Goal: Task Accomplishment & Management: Use online tool/utility

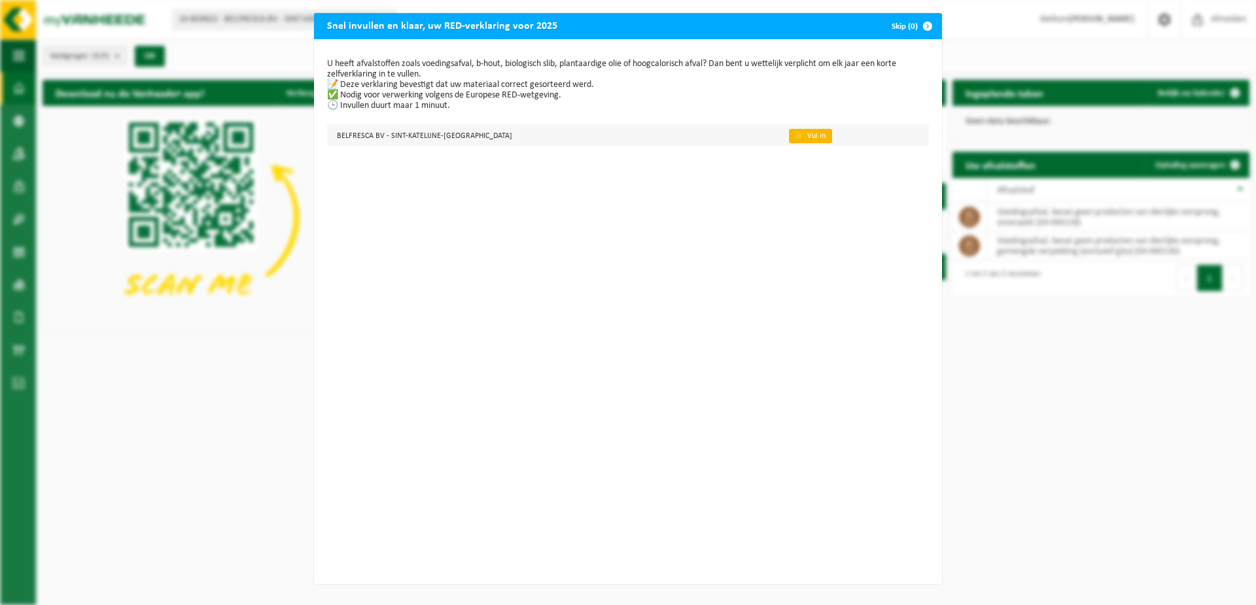
click at [789, 135] on link "👉 Vul in" at bounding box center [810, 136] width 43 height 14
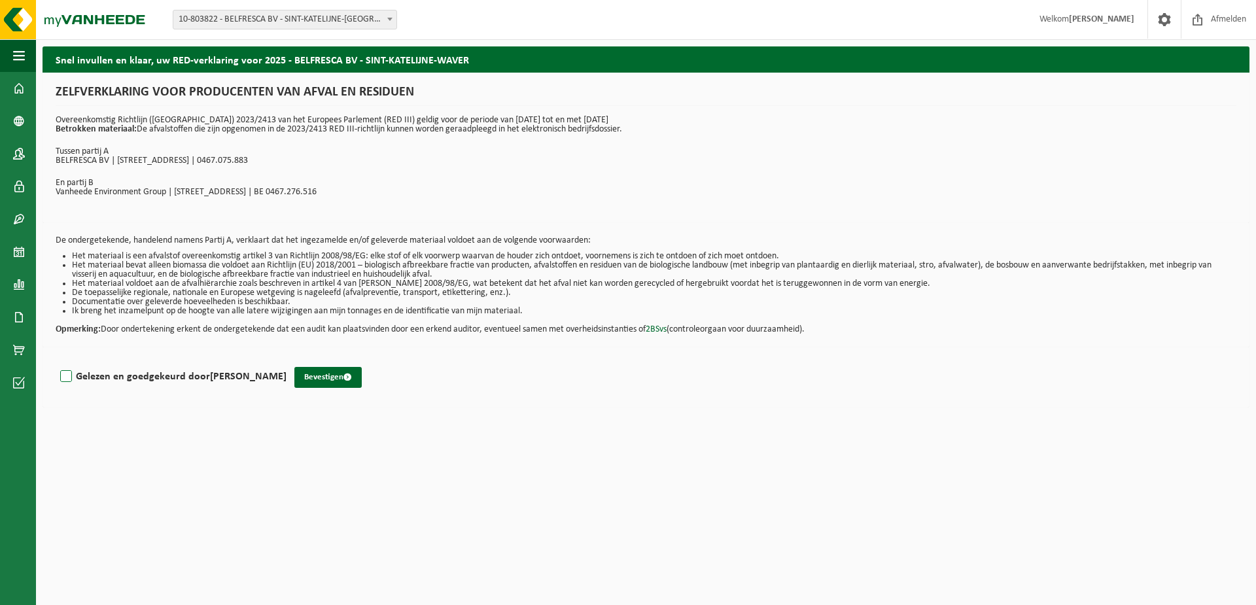
click at [65, 379] on label "Gelezen en goedgekeurd door Jeroen Verlinde" at bounding box center [172, 377] width 229 height 20
click at [287, 360] on input "Gelezen en goedgekeurd door Jeroen Verlinde" at bounding box center [287, 360] width 1 height 1
checkbox input "true"
click at [315, 374] on button "Bevestigen" at bounding box center [327, 377] width 67 height 21
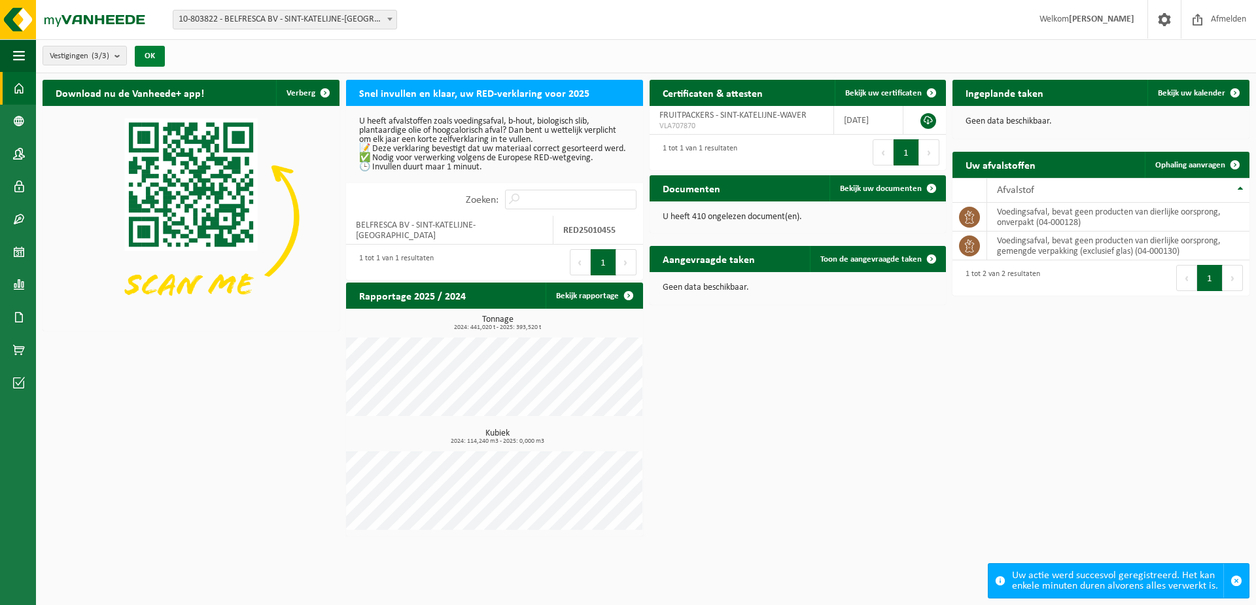
click at [157, 60] on button "OK" at bounding box center [150, 56] width 30 height 21
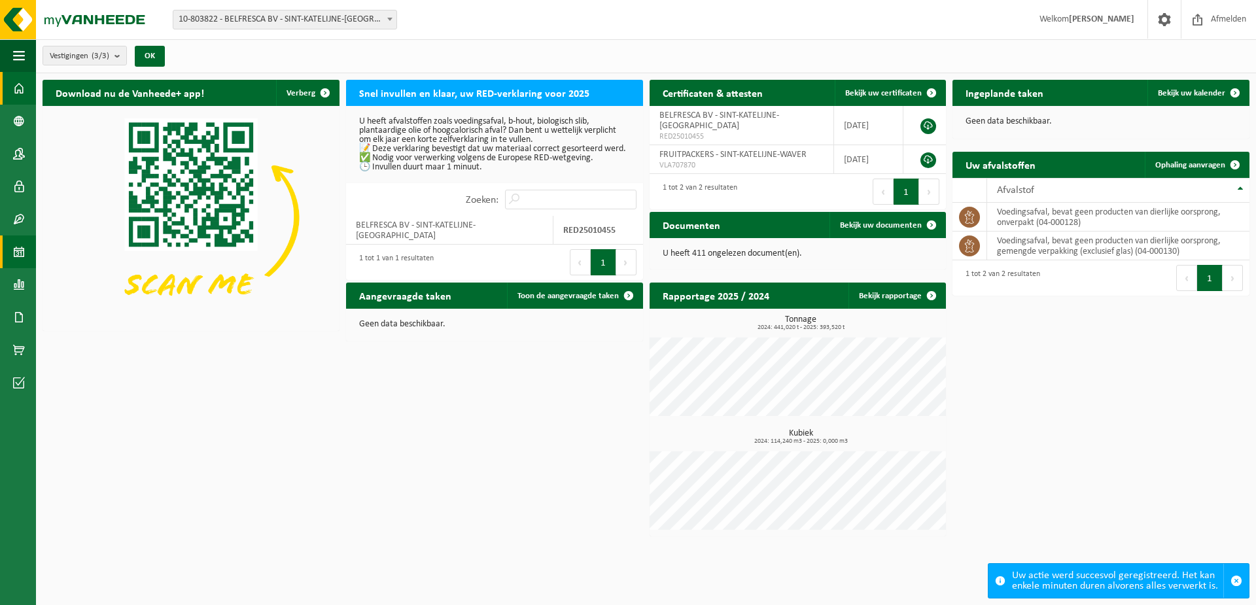
click at [22, 259] on span at bounding box center [19, 251] width 12 height 33
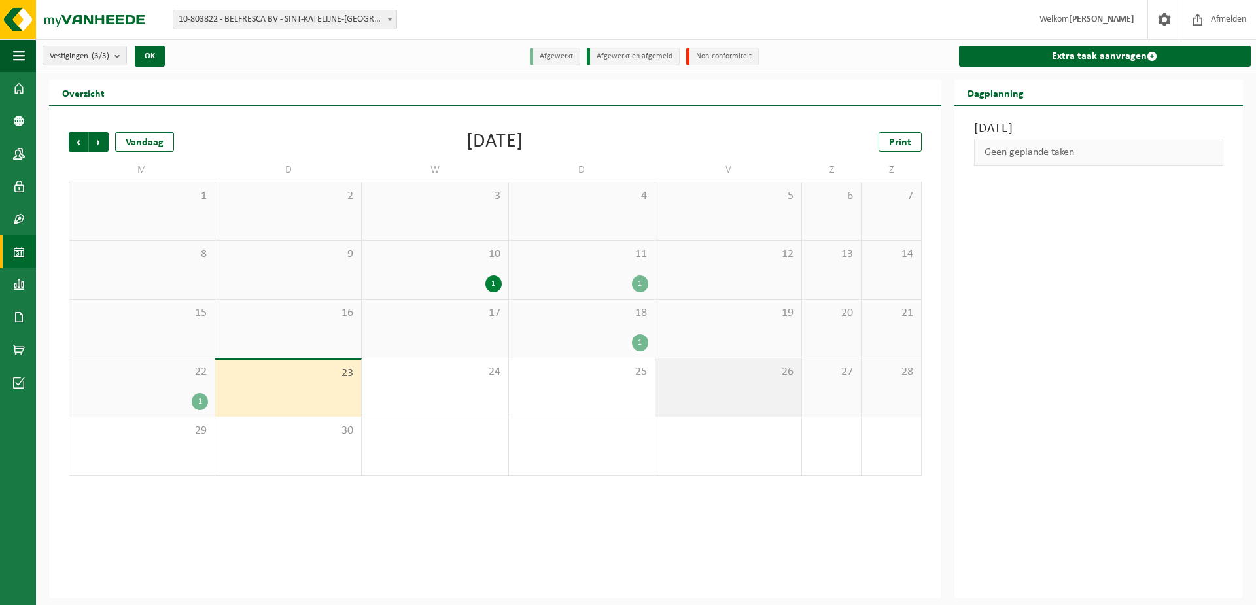
click at [701, 386] on div "26" at bounding box center [728, 387] width 146 height 58
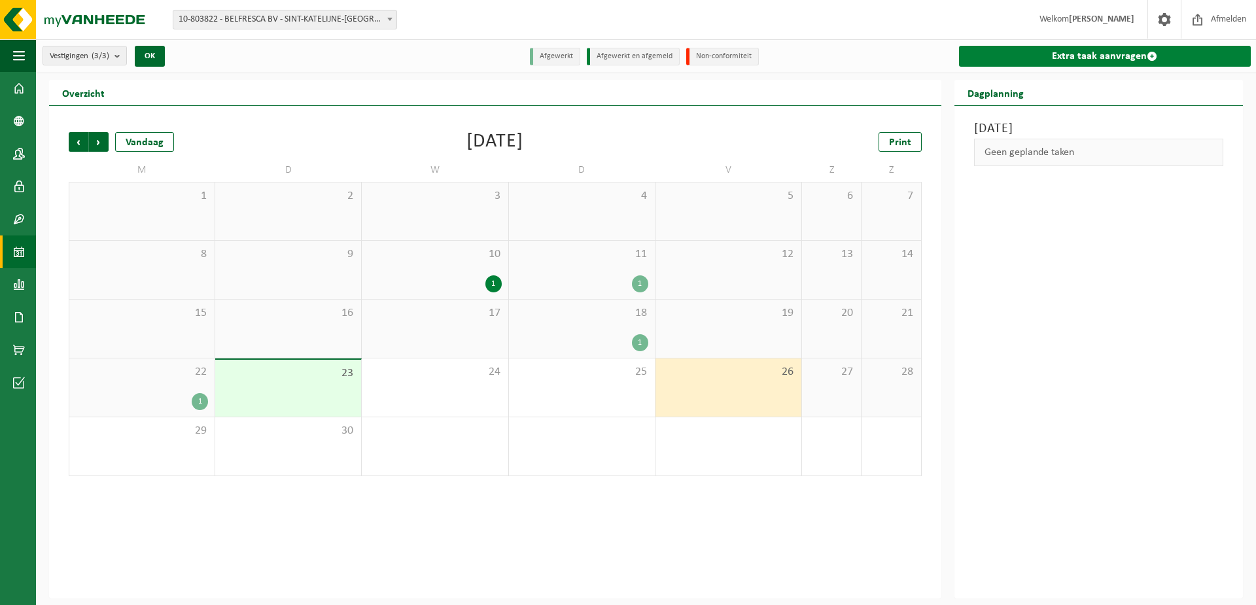
click at [1097, 50] on link "Extra taak aanvragen" at bounding box center [1105, 56] width 292 height 21
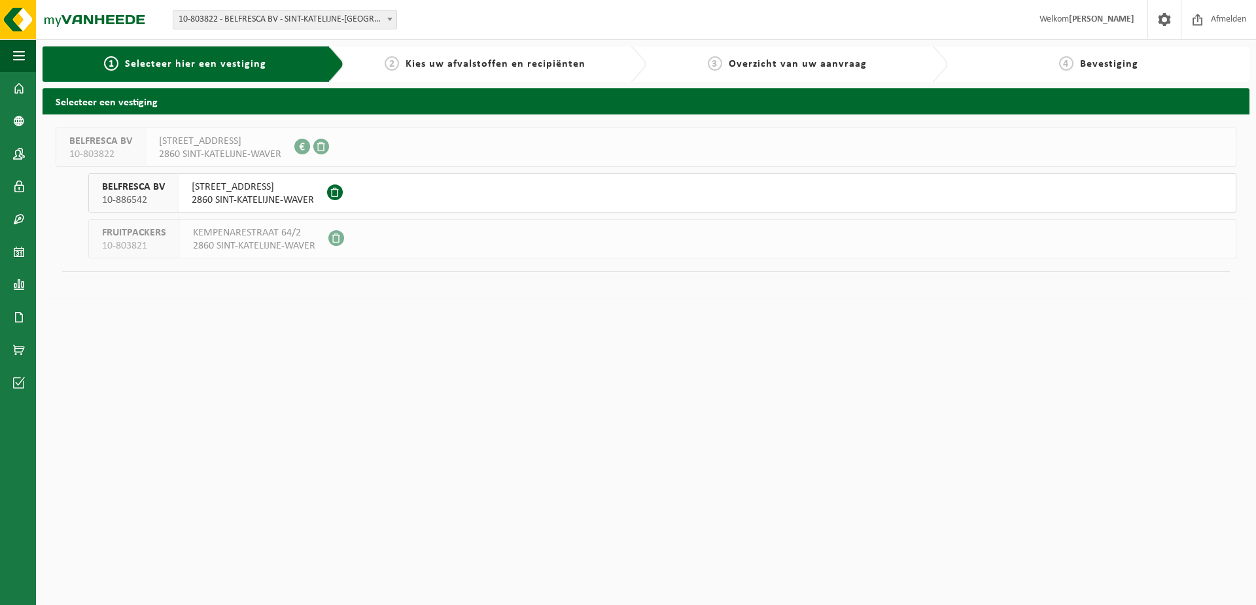
click at [266, 201] on span "2860 SINT-KATELIJNE-WAVER" at bounding box center [253, 200] width 122 height 13
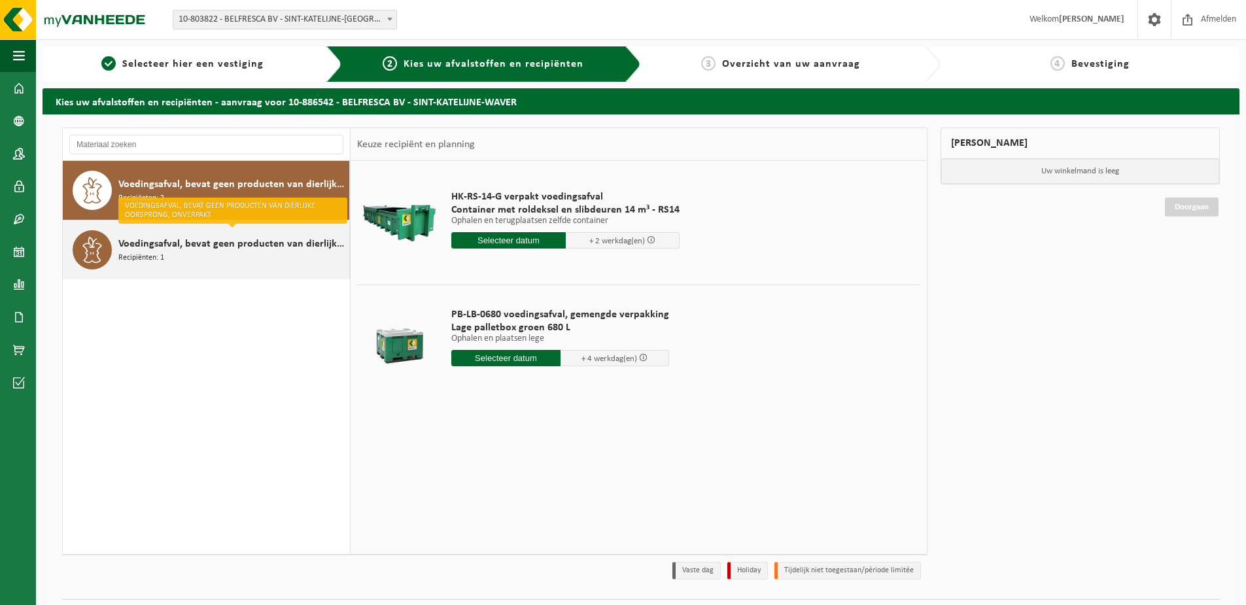
click at [214, 240] on span "Voedingsafval, bevat geen producten van dierlijke oorsprong, onverpakt" at bounding box center [232, 244] width 228 height 16
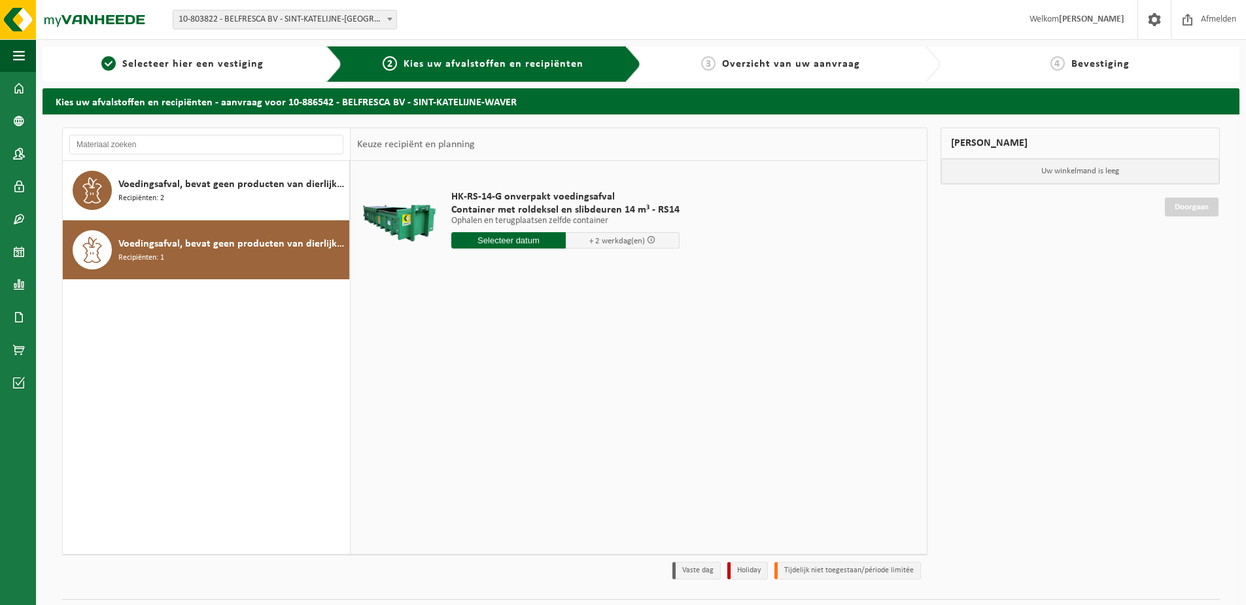
click at [224, 254] on div "Voedingsafval, bevat geen producten van dierlijke oorsprong, onverpakt Recipiën…" at bounding box center [232, 249] width 228 height 39
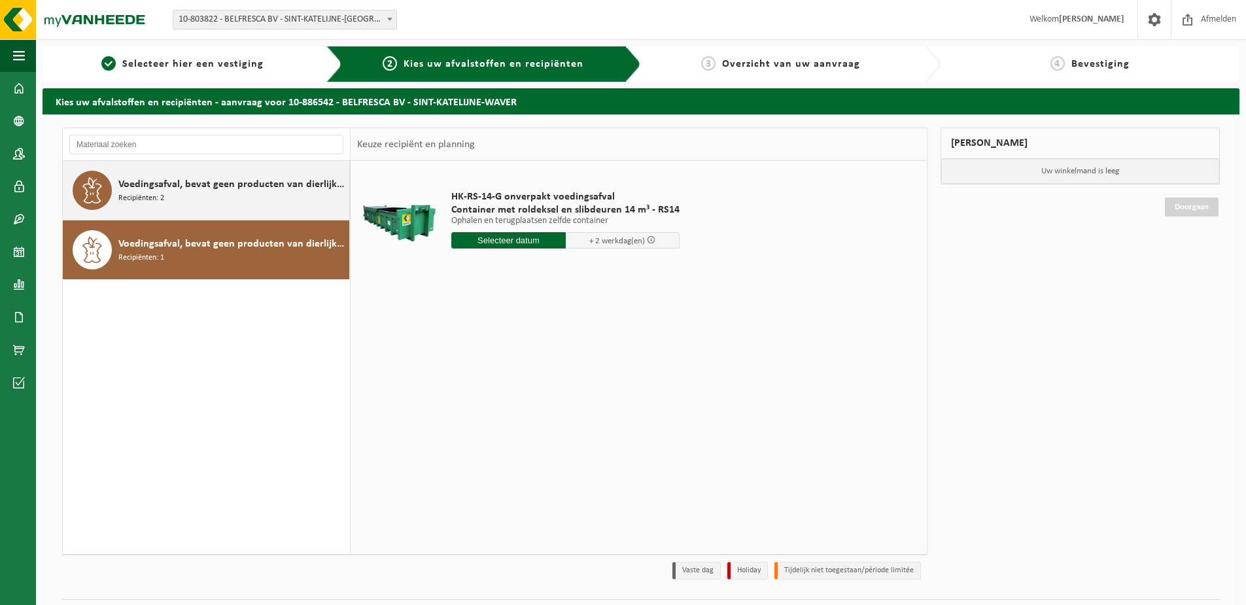
click at [251, 182] on span "Voedingsafval, bevat geen producten van dierlijke oorsprong, gemengde verpakkin…" at bounding box center [232, 185] width 228 height 16
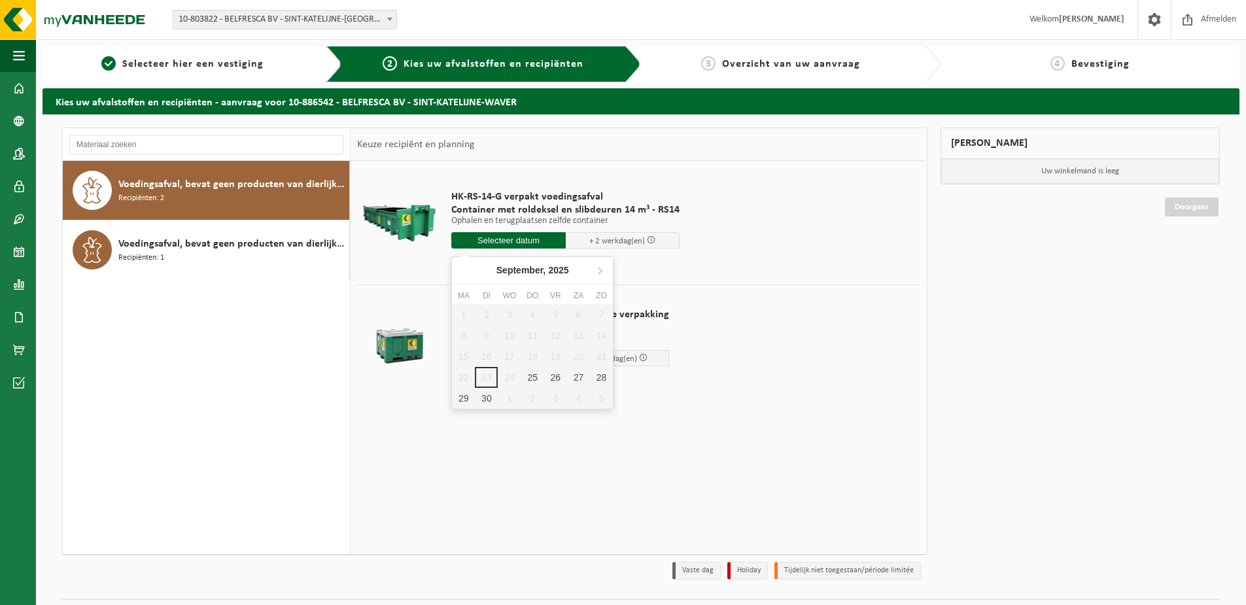
click at [515, 245] on input "text" at bounding box center [508, 240] width 114 height 16
click at [556, 379] on div "26" at bounding box center [555, 377] width 23 height 21
type input "Van [DATE]"
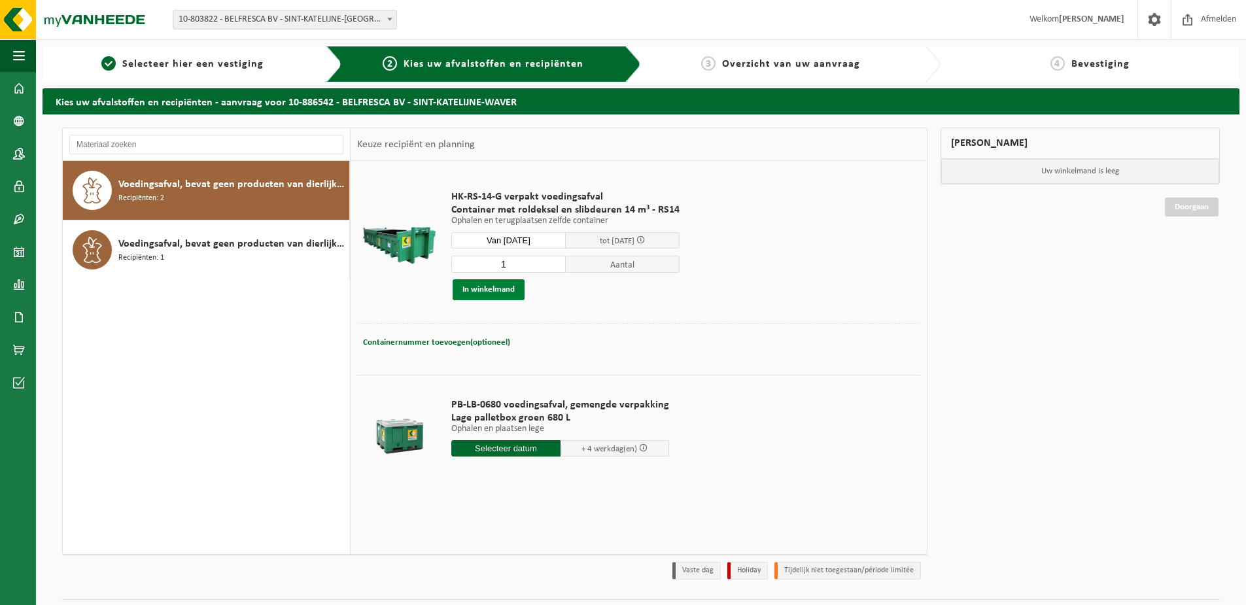
click at [502, 294] on button "In winkelmand" at bounding box center [489, 289] width 72 height 21
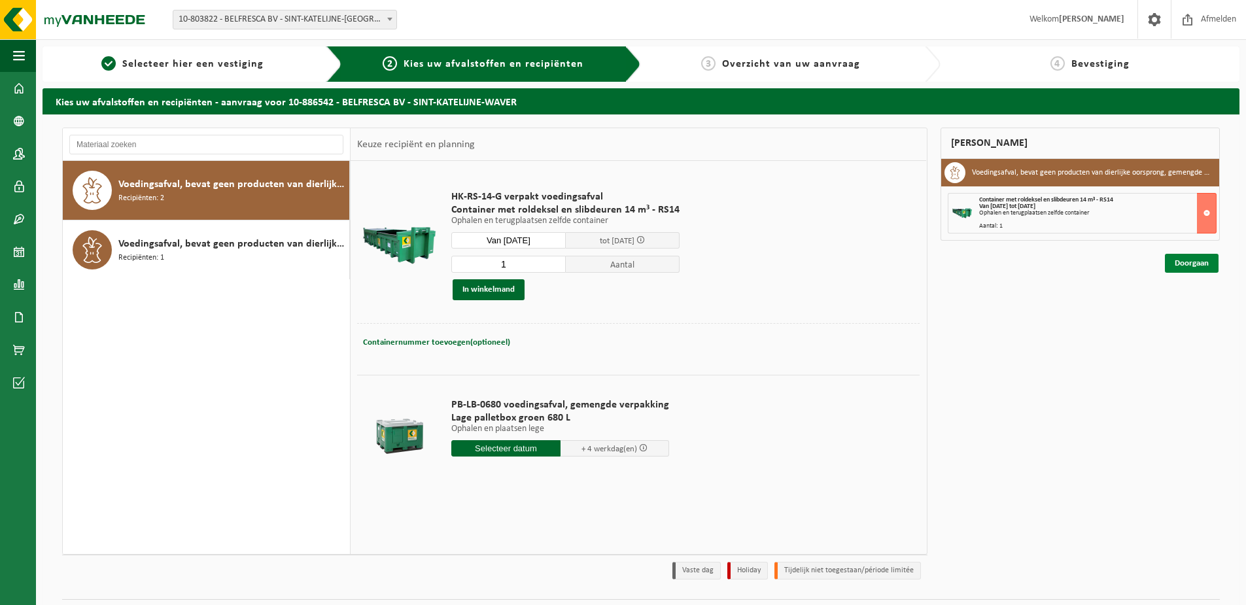
click at [1172, 263] on link "Doorgaan" at bounding box center [1192, 263] width 54 height 19
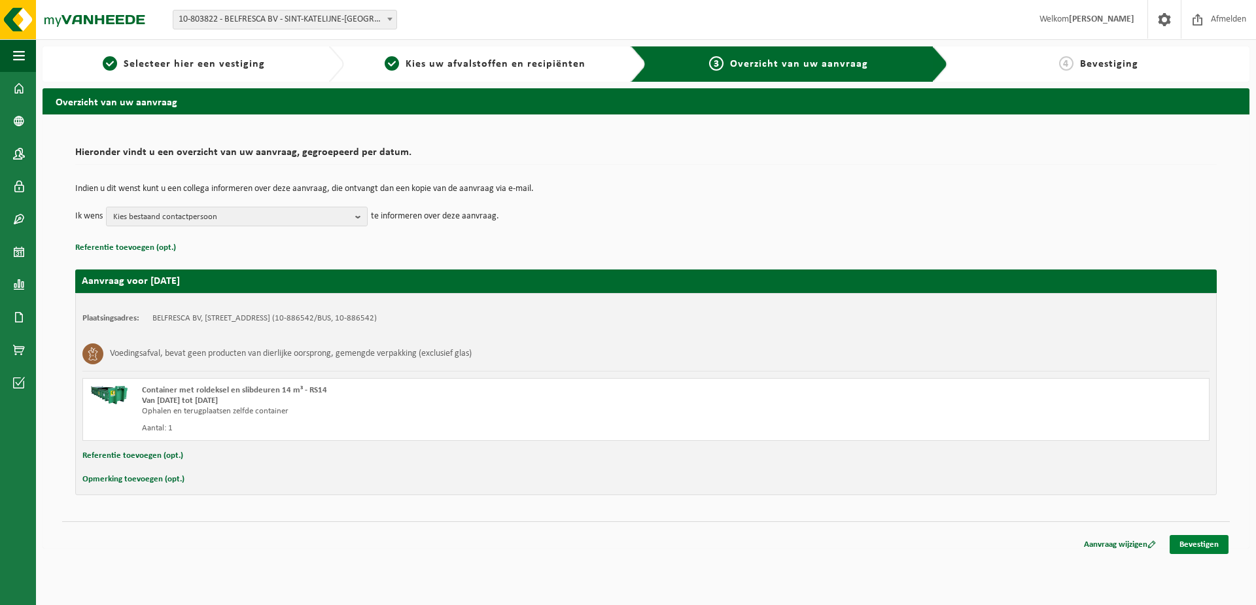
click at [1194, 548] on link "Bevestigen" at bounding box center [1199, 544] width 59 height 19
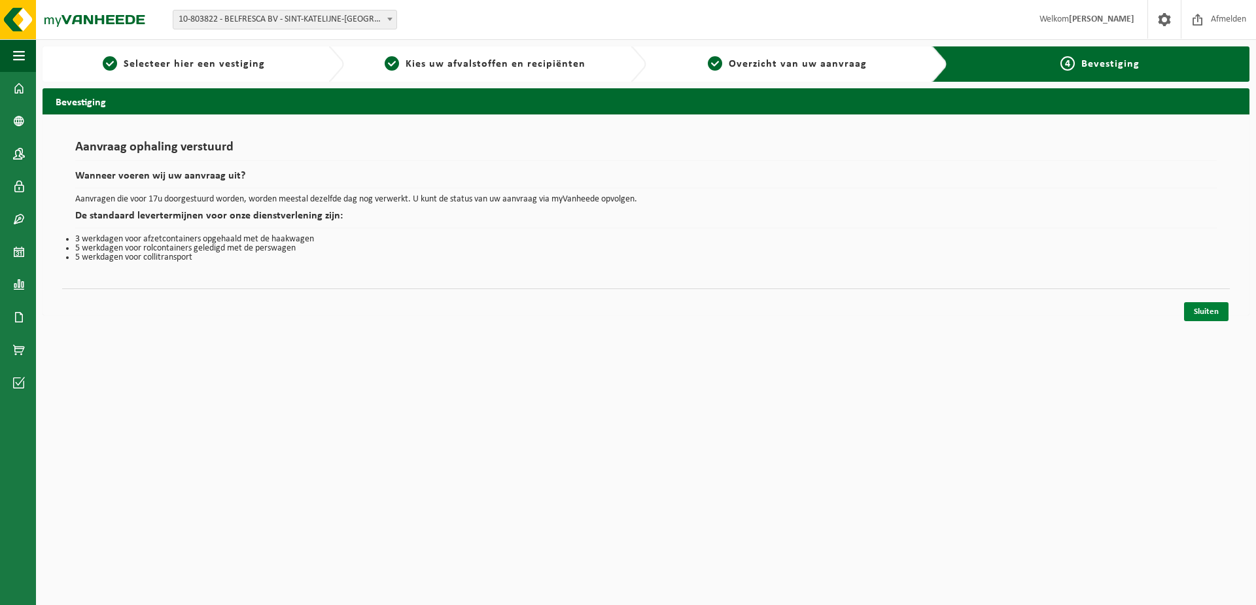
click at [1203, 314] on link "Sluiten" at bounding box center [1206, 311] width 44 height 19
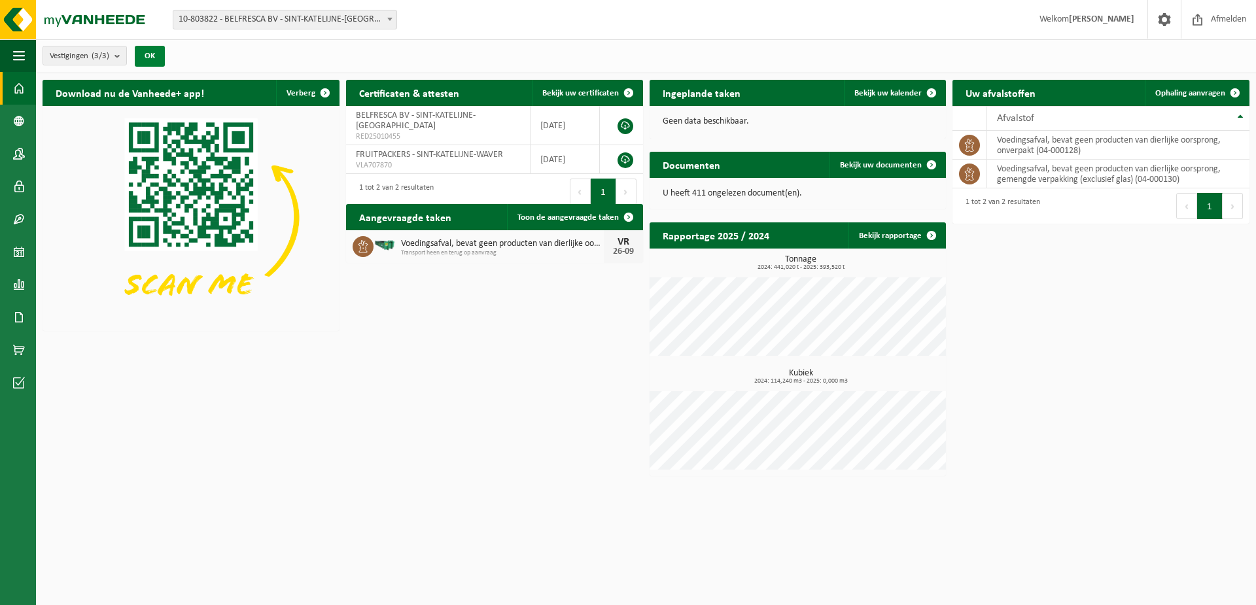
click at [160, 61] on button "OK" at bounding box center [150, 56] width 30 height 21
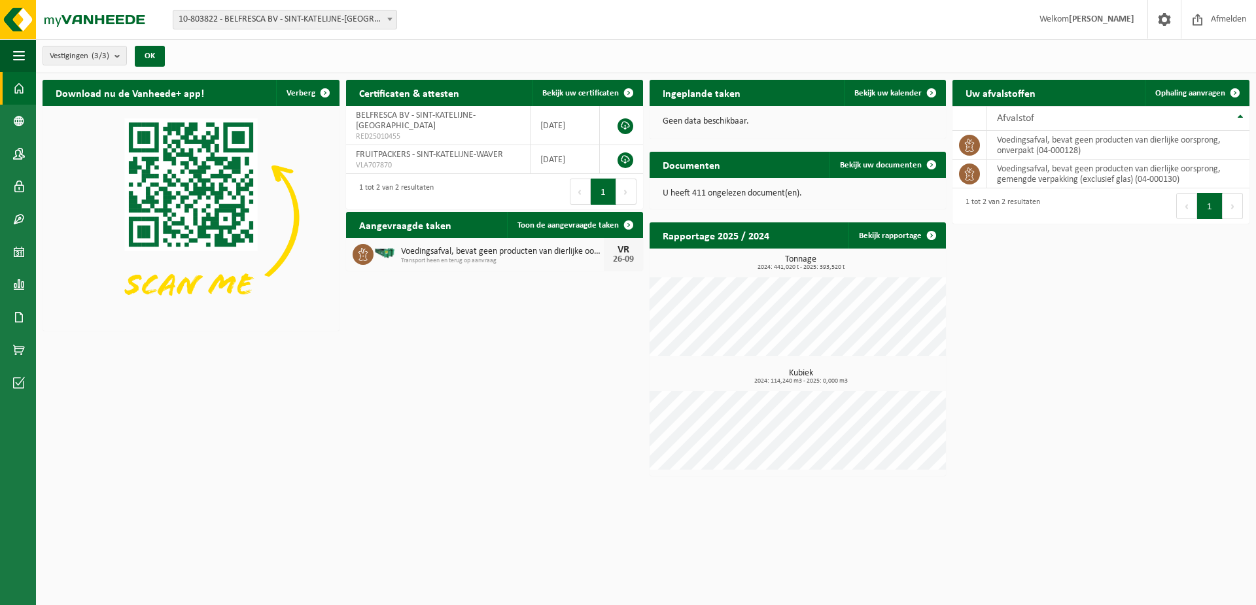
click at [221, 419] on div "Download nu de Vanheede+ app! Verberg Certificaten & attesten Bekijk uw certifi…" at bounding box center [645, 277] width 1213 height 409
